Goal: Task Accomplishment & Management: Complete application form

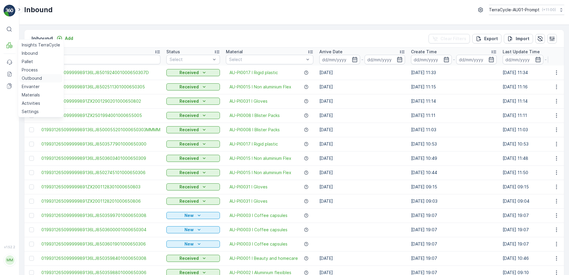
click at [34, 78] on p "Outbound" at bounding box center [32, 78] width 20 height 6
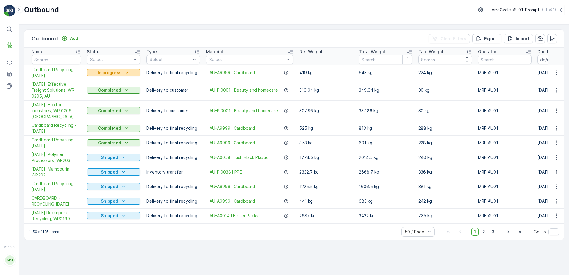
click at [127, 73] on icon "In progress" at bounding box center [127, 72] width 3 height 1
click at [104, 100] on span "Completed" at bounding box center [102, 98] width 22 height 6
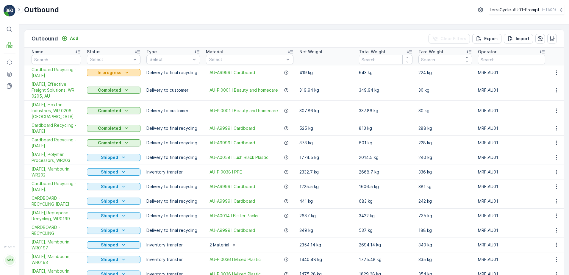
click at [124, 74] on icon "In progress" at bounding box center [127, 73] width 6 height 6
click at [107, 99] on span "Completed" at bounding box center [102, 98] width 22 height 6
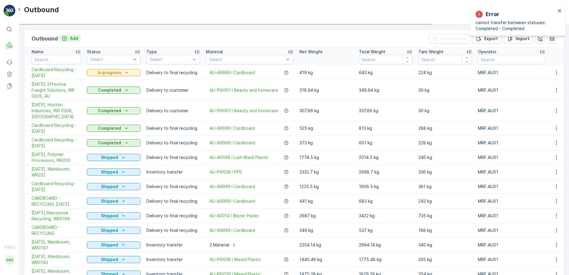
click at [76, 39] on p "Add" at bounding box center [74, 38] width 8 height 6
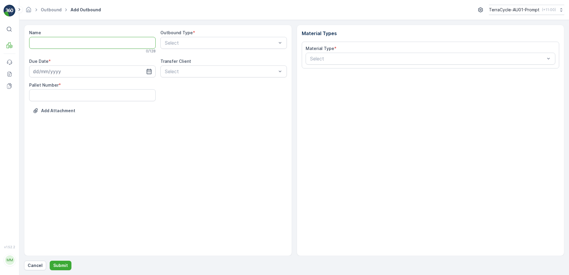
click at [50, 39] on input "Name" at bounding box center [92, 43] width 127 height 12
type input "Cardboard Recycling - [DATE]"
click at [82, 71] on input at bounding box center [92, 73] width 127 height 12
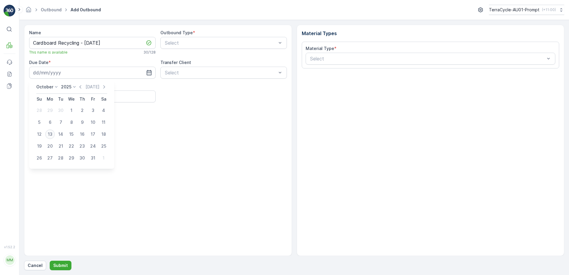
click at [54, 135] on div "13" at bounding box center [50, 135] width 10 height 10
type input "[DATE]"
click at [55, 96] on Number "Pallet Number" at bounding box center [92, 97] width 127 height 12
type Number "8"
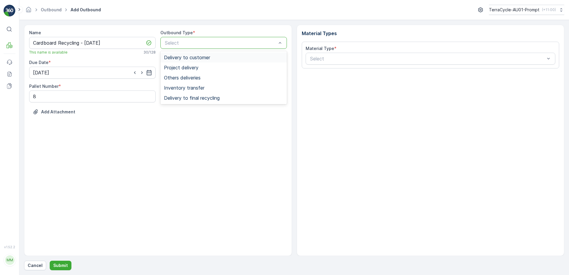
click at [196, 39] on div "Select" at bounding box center [224, 43] width 127 height 12
click at [194, 97] on span "Delivery to final recycling" at bounding box center [192, 97] width 56 height 5
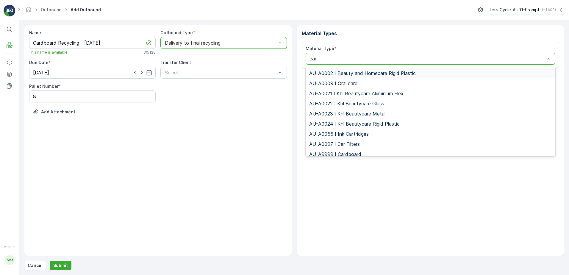
type input "card"
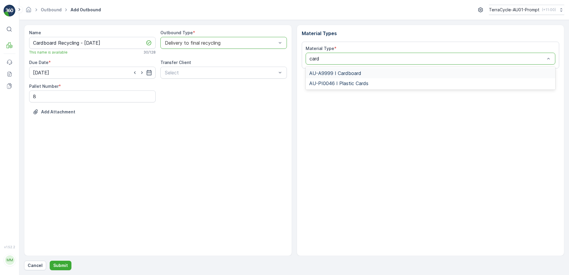
click at [341, 73] on span "AU-A9999 I Cardboard" at bounding box center [335, 73] width 52 height 5
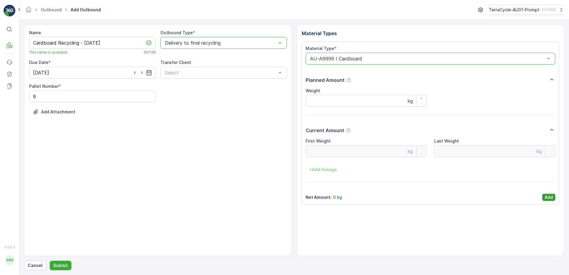
click at [547, 194] on p "Add" at bounding box center [549, 197] width 8 height 6
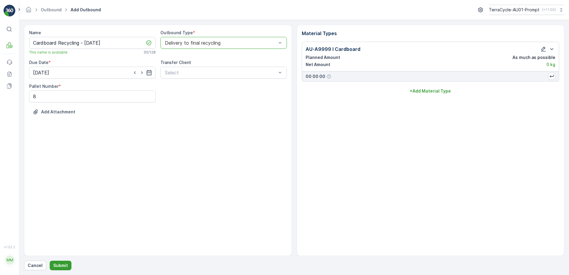
click at [64, 267] on p "Submit" at bounding box center [60, 266] width 15 height 6
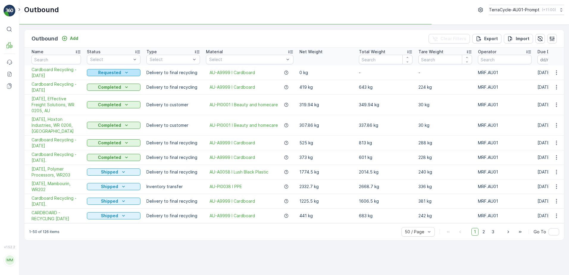
click at [126, 71] on icon "Requested" at bounding box center [127, 73] width 6 height 6
click at [108, 91] on span "In progress" at bounding box center [102, 90] width 22 height 6
